Goal: Register for event/course

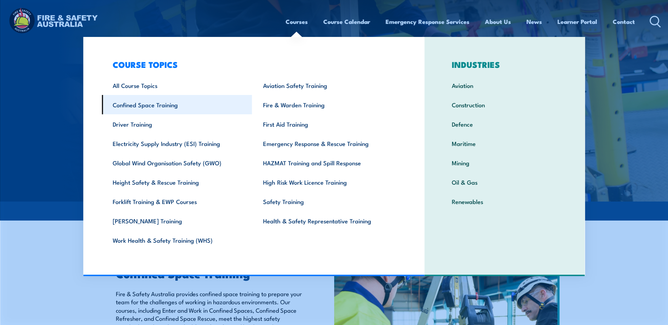
click at [150, 107] on link "Confined Space Training" at bounding box center [177, 104] width 150 height 19
click at [165, 108] on link "Confined Space Training" at bounding box center [177, 104] width 150 height 19
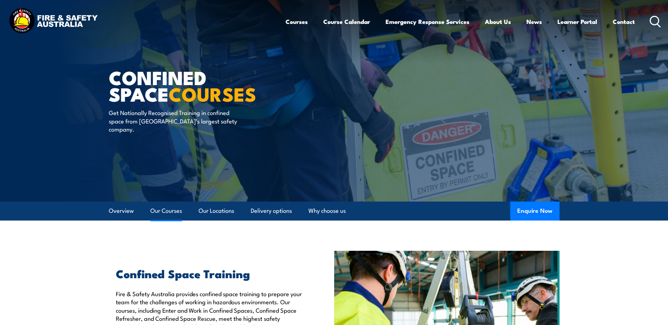
click at [163, 210] on link "Our Courses" at bounding box center [166, 211] width 32 height 19
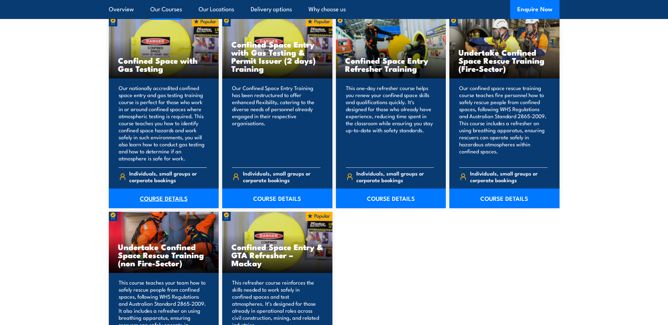
scroll to position [570, 0]
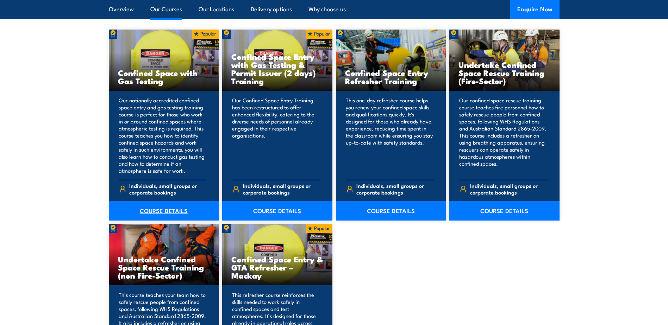
click at [183, 210] on link "COURSE DETAILS" at bounding box center [164, 211] width 110 height 20
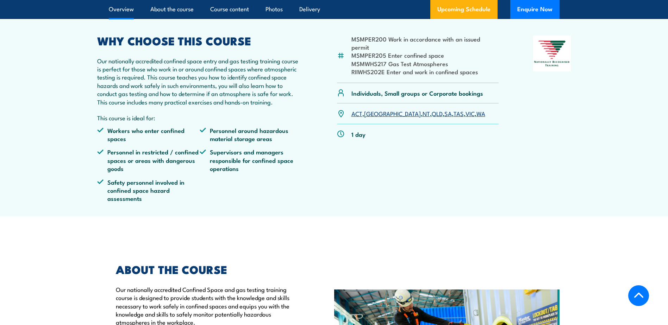
scroll to position [247, 0]
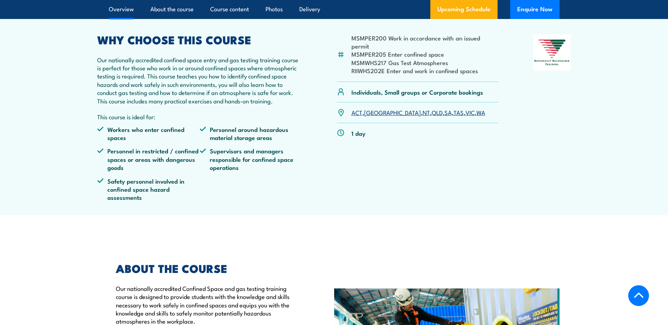
click at [477, 117] on link "WA" at bounding box center [481, 112] width 9 height 8
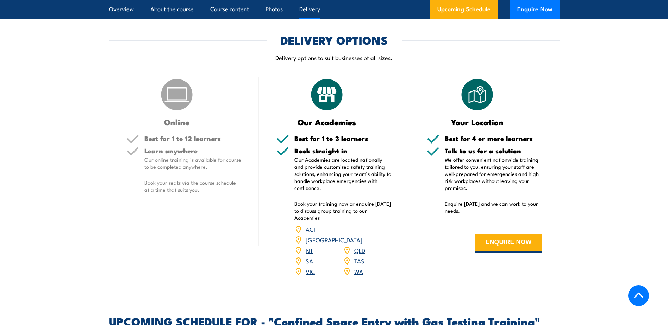
scroll to position [985, 0]
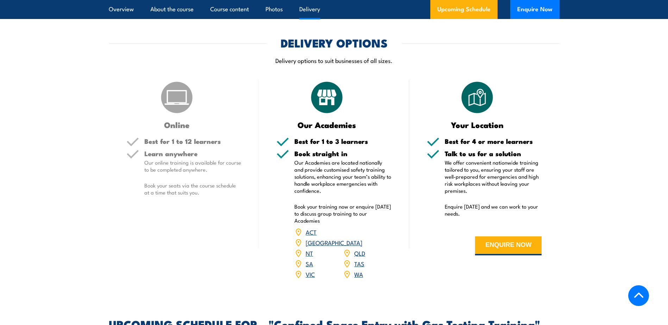
click at [358, 273] on link "WA" at bounding box center [358, 274] width 9 height 8
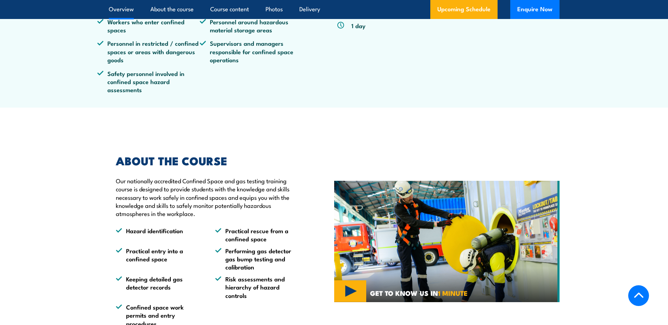
scroll to position [245, 0]
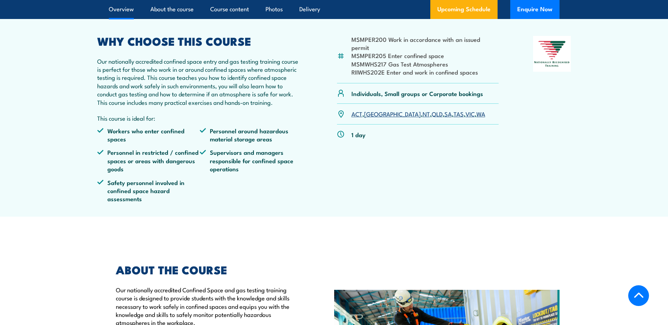
click at [477, 118] on link "WA" at bounding box center [481, 114] width 9 height 8
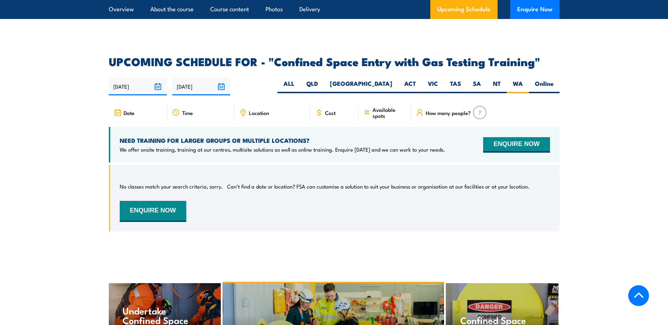
scroll to position [1231, 0]
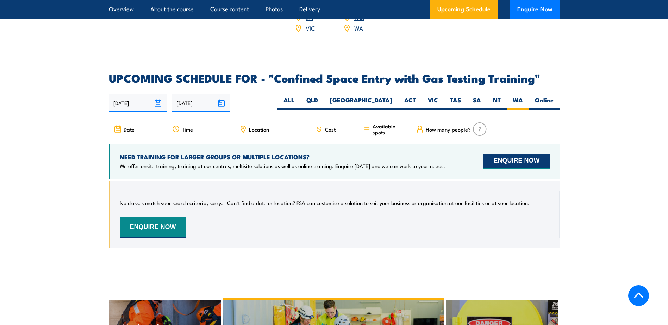
click at [514, 159] on button "ENQUIRE NOW" at bounding box center [516, 161] width 67 height 15
